Goal: Transaction & Acquisition: Purchase product/service

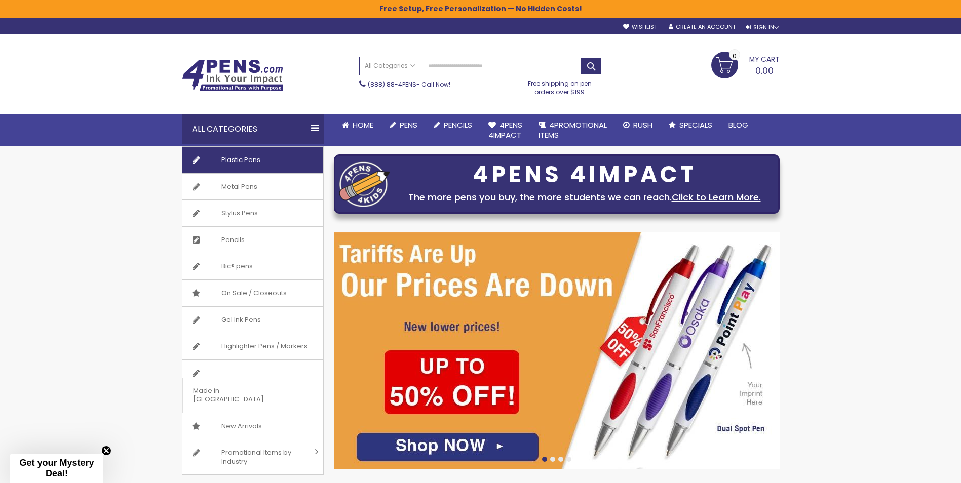
click at [241, 161] on span "Plastic Pens" at bounding box center [241, 160] width 60 height 26
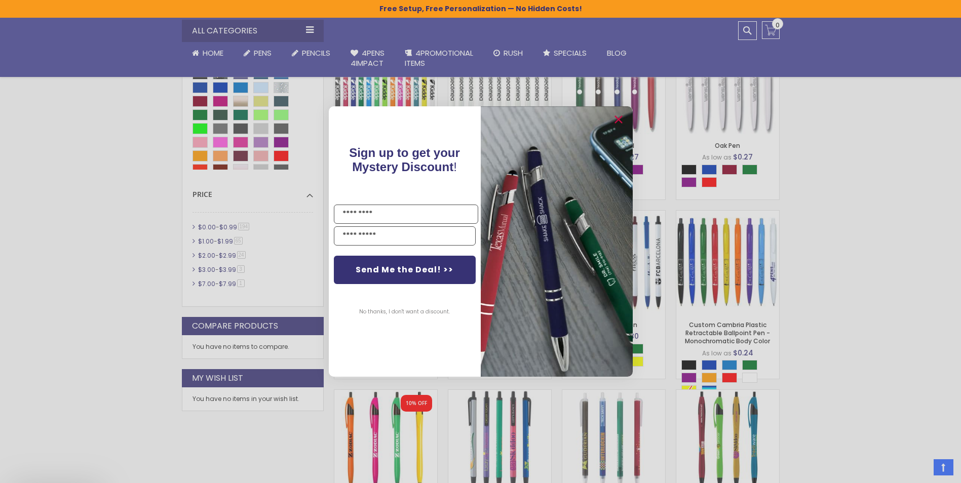
scroll to position [608, 0]
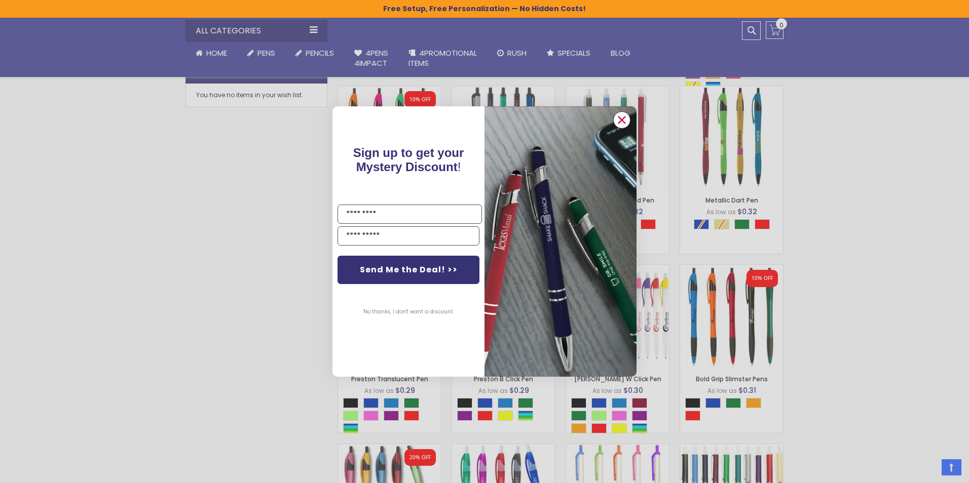
click at [620, 117] on circle "Close dialog" at bounding box center [621, 119] width 15 height 15
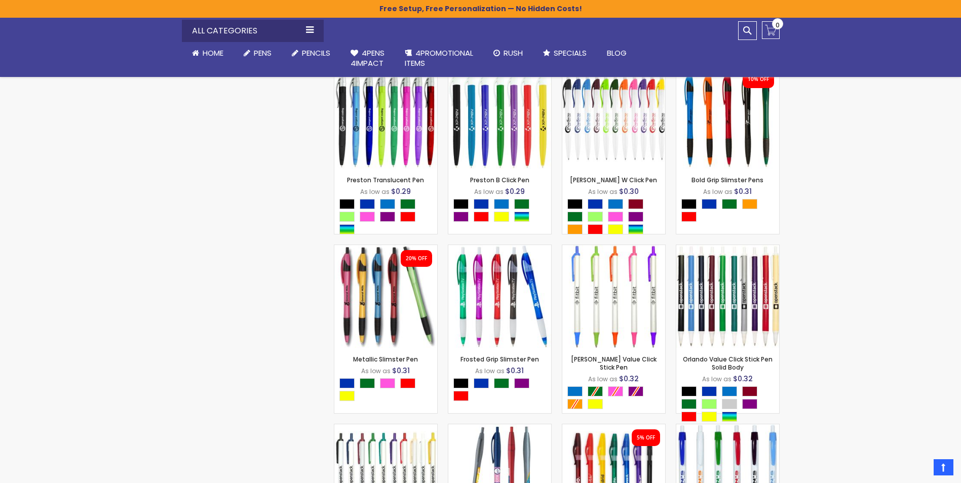
scroll to position [0, 0]
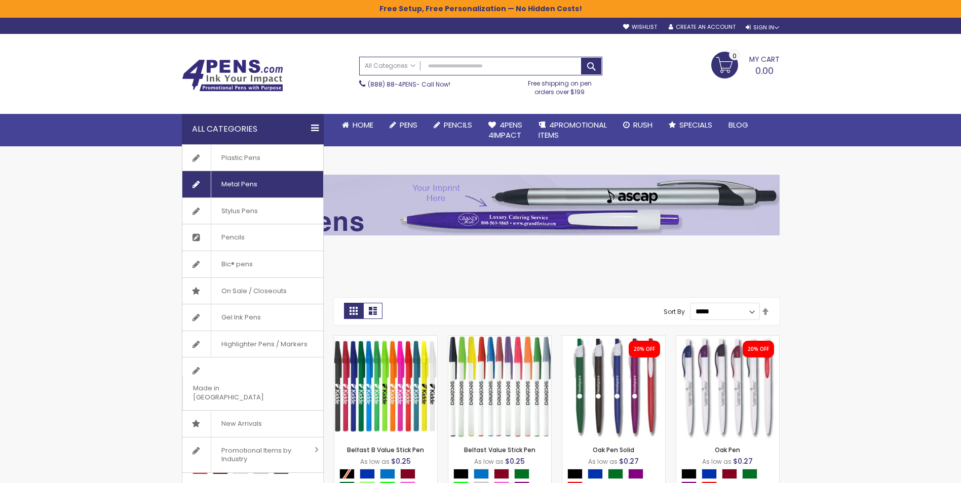
click at [238, 191] on span "Metal Pens" at bounding box center [239, 184] width 57 height 26
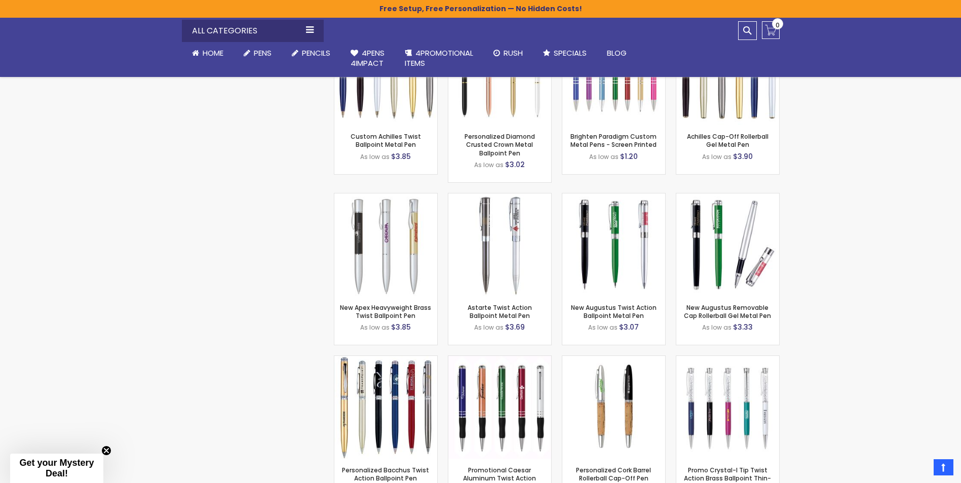
scroll to position [6550, 0]
